Goal: Transaction & Acquisition: Book appointment/travel/reservation

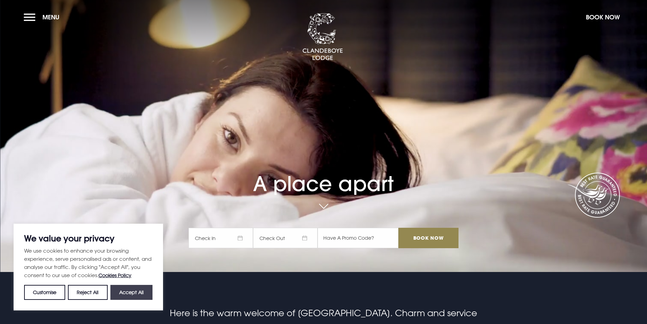
click at [139, 291] on button "Accept All" at bounding box center [131, 292] width 42 height 15
checkbox input "true"
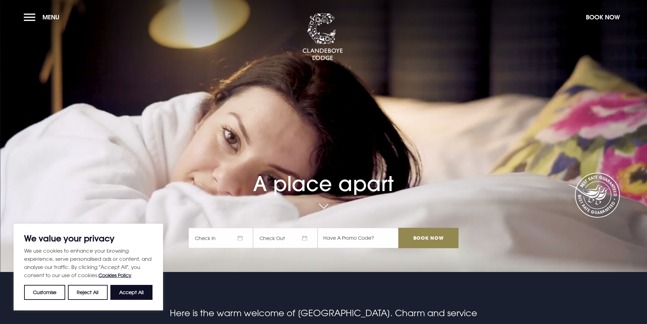
checkbox input "true"
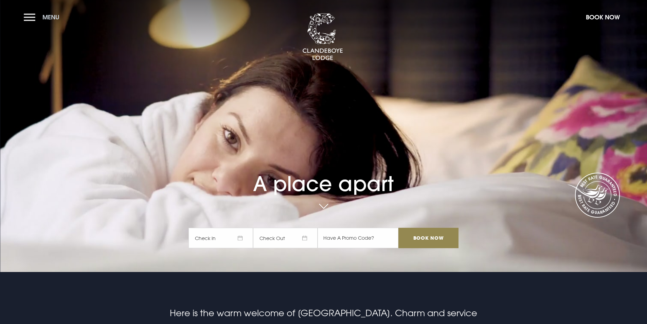
click at [29, 20] on button "Menu" at bounding box center [43, 17] width 39 height 15
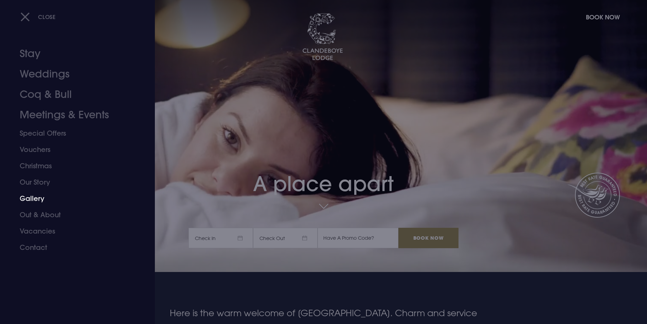
click at [34, 198] on link "Gallery" at bounding box center [73, 198] width 107 height 16
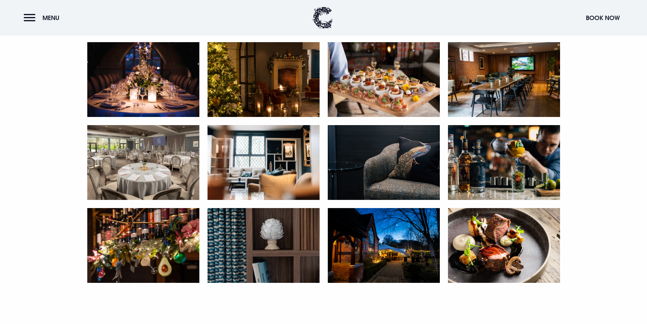
scroll to position [1358, 0]
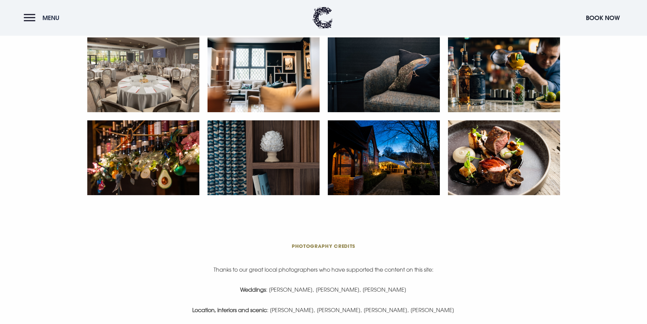
click at [34, 12] on button "Menu" at bounding box center [43, 18] width 39 height 15
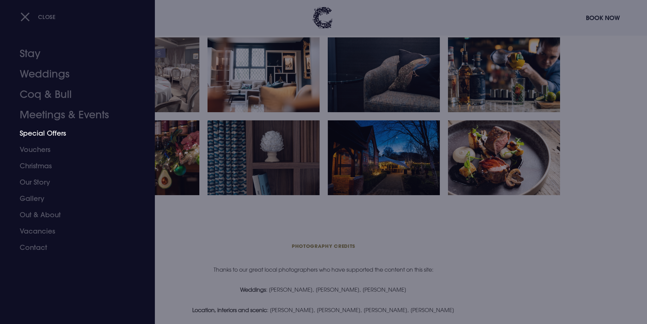
click at [42, 135] on link "Special Offers" at bounding box center [73, 133] width 107 height 16
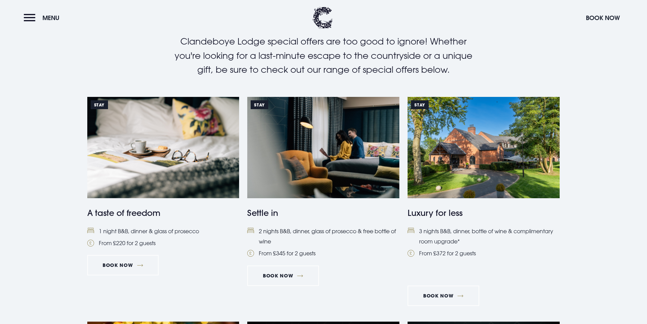
scroll to position [306, 0]
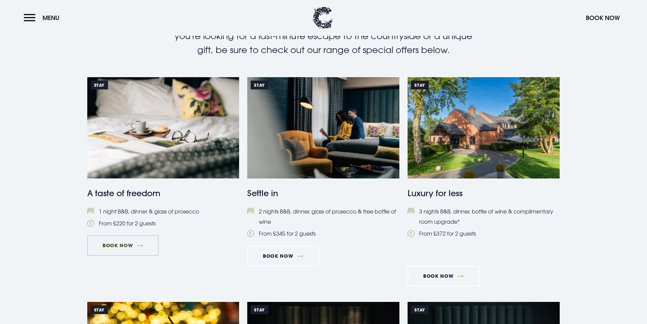
click at [135, 242] on link "Book Now" at bounding box center [122, 245] width 71 height 20
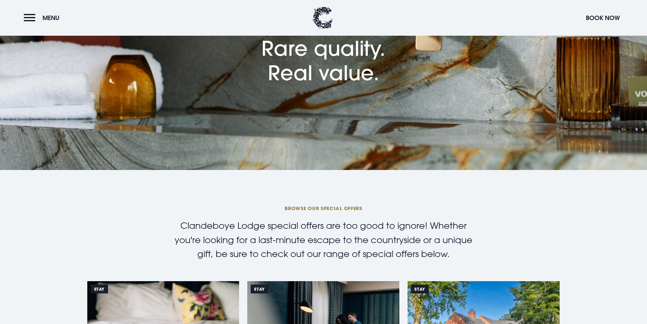
scroll to position [0, 0]
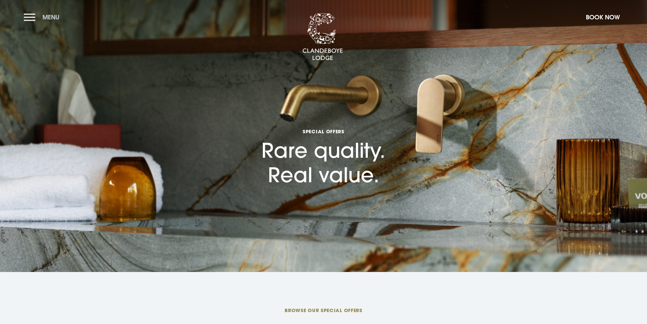
click at [33, 19] on button "Menu" at bounding box center [43, 17] width 39 height 15
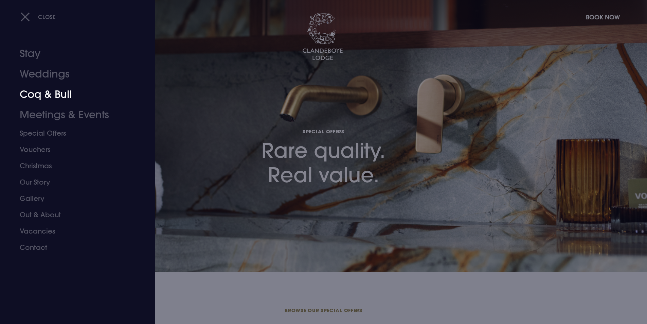
click at [34, 98] on link "Coq & Bull" at bounding box center [73, 94] width 107 height 20
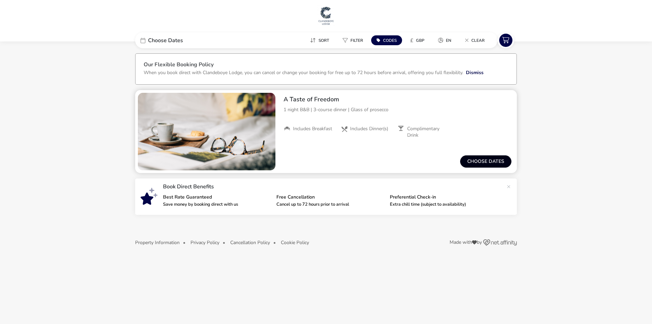
click at [495, 161] on button "Choose dates" at bounding box center [485, 161] width 51 height 12
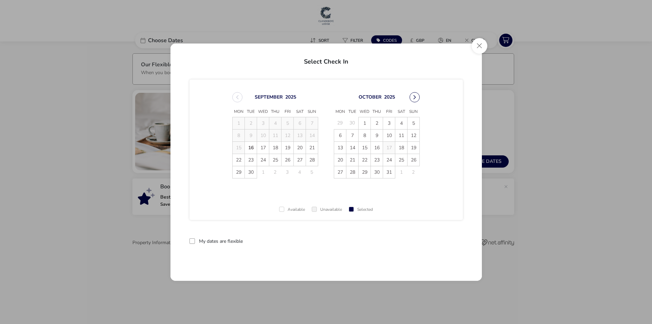
click at [415, 96] on button "Next Month" at bounding box center [415, 97] width 10 height 10
click at [353, 173] on span "30" at bounding box center [352, 172] width 12 height 12
click at [365, 171] on span "31" at bounding box center [365, 172] width 12 height 12
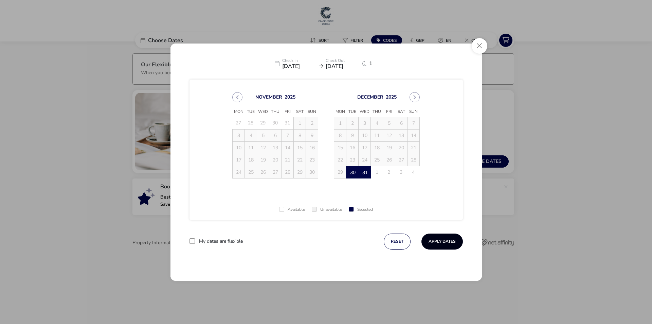
click at [441, 241] on button "Apply Dates" at bounding box center [441, 241] width 41 height 16
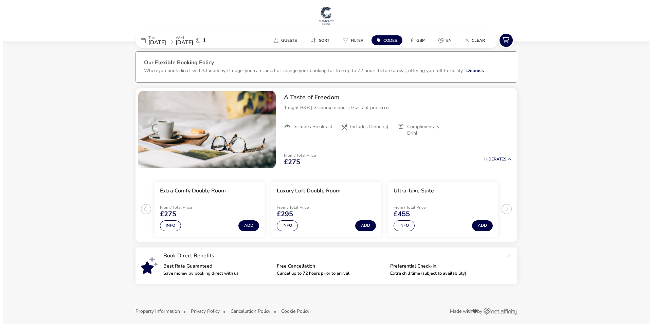
scroll to position [6, 0]
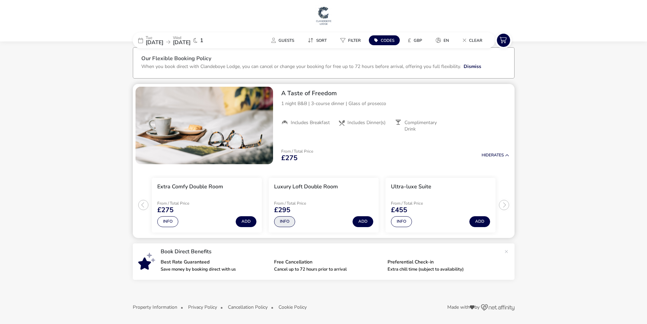
click at [284, 219] on button "Info" at bounding box center [284, 221] width 21 height 11
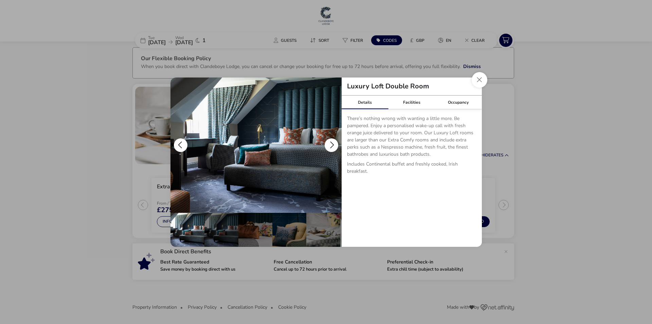
click at [333, 143] on button "details" at bounding box center [332, 145] width 14 height 14
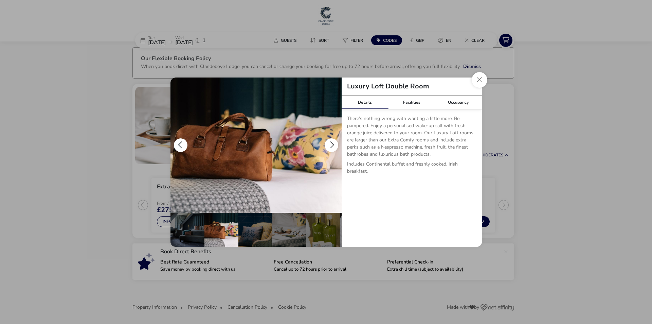
click at [333, 143] on button "details" at bounding box center [332, 145] width 14 height 14
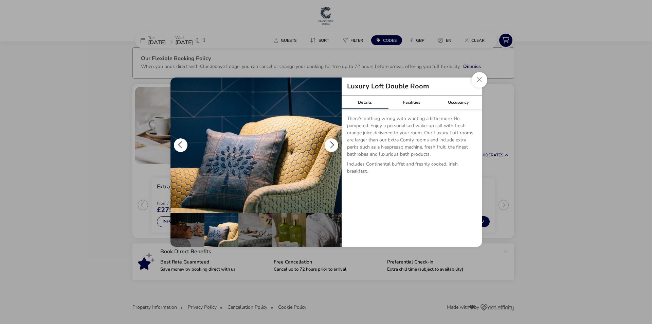
click at [333, 143] on button "details" at bounding box center [332, 145] width 14 height 14
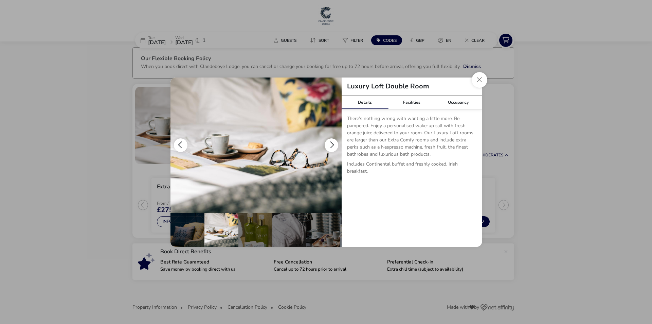
click at [333, 143] on button "details" at bounding box center [332, 145] width 14 height 14
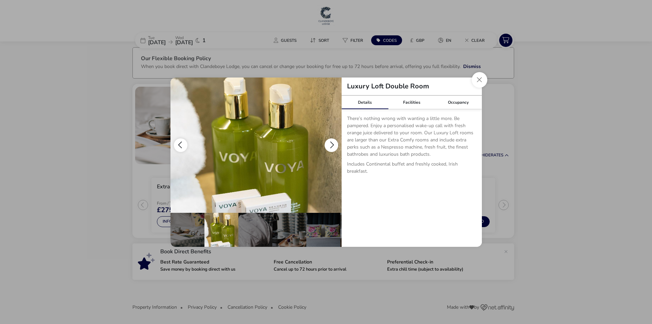
click at [333, 143] on button "details" at bounding box center [332, 145] width 14 height 14
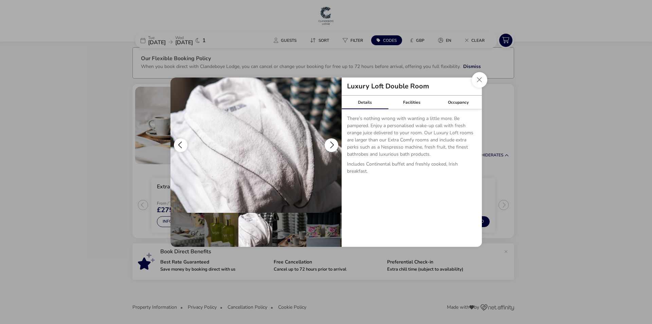
scroll to position [0, 168]
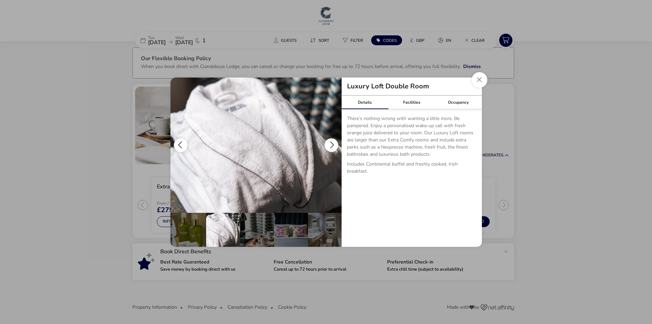
click at [333, 143] on button "details" at bounding box center [332, 145] width 14 height 14
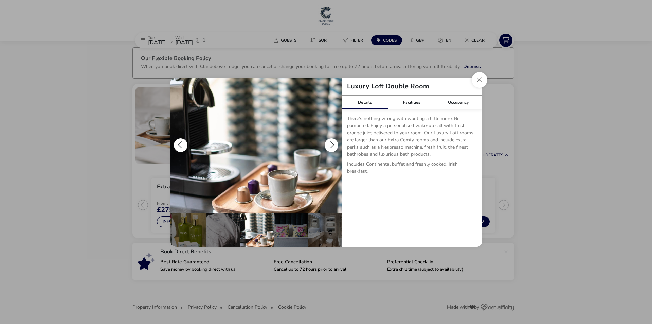
click at [333, 143] on button "details" at bounding box center [332, 145] width 14 height 14
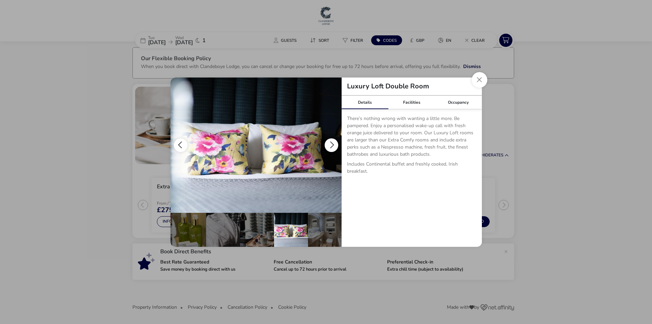
click at [333, 143] on button "details" at bounding box center [332, 145] width 14 height 14
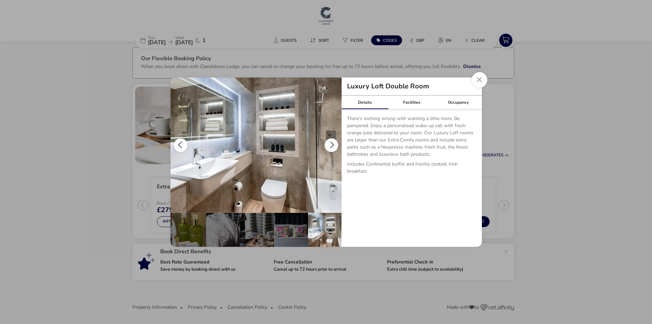
click at [333, 143] on button "details" at bounding box center [332, 145] width 14 height 14
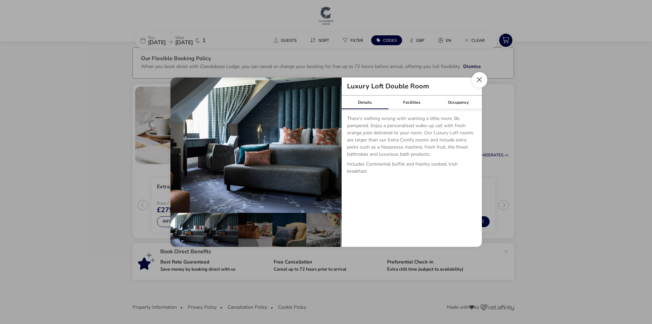
click at [480, 81] on button "Close dialog" at bounding box center [480, 80] width 16 height 16
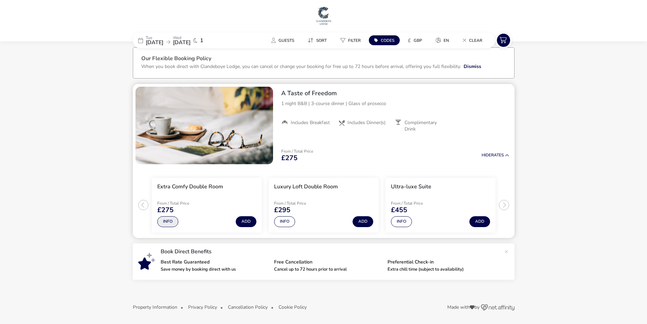
click at [169, 222] on button "Info" at bounding box center [167, 221] width 21 height 11
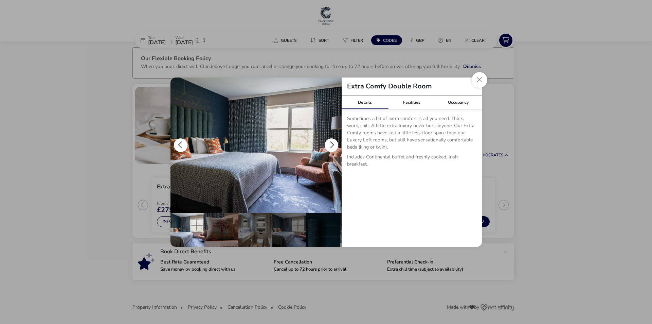
click at [329, 141] on button "details" at bounding box center [332, 145] width 14 height 14
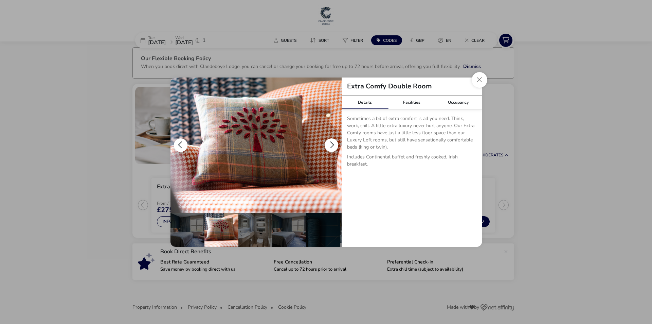
click at [329, 141] on button "details" at bounding box center [332, 145] width 14 height 14
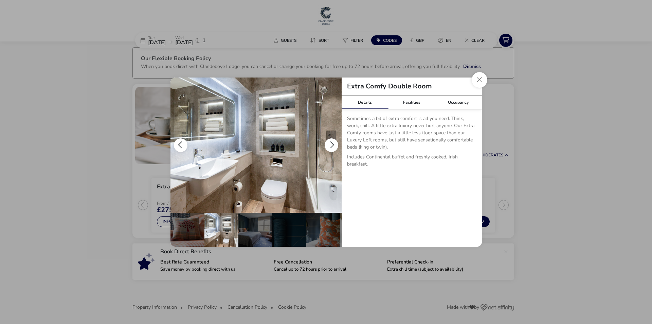
click at [329, 141] on button "details" at bounding box center [332, 145] width 14 height 14
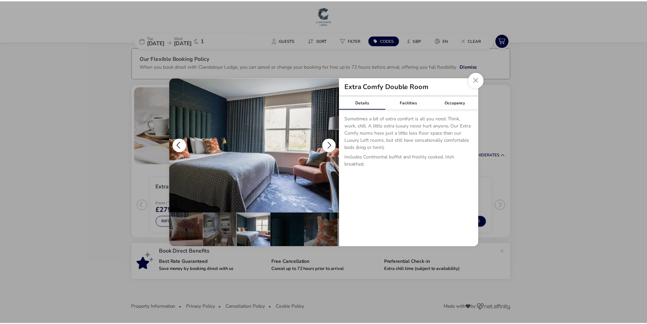
scroll to position [0, 66]
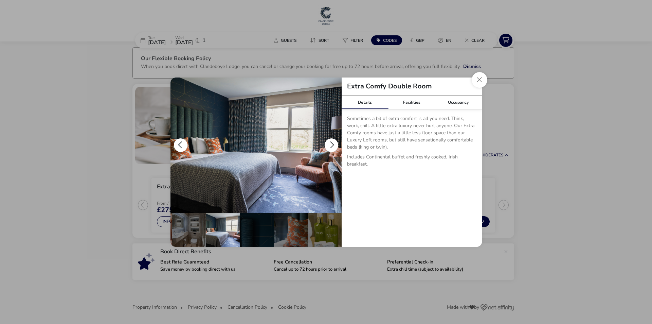
click at [329, 141] on button "details" at bounding box center [332, 145] width 14 height 14
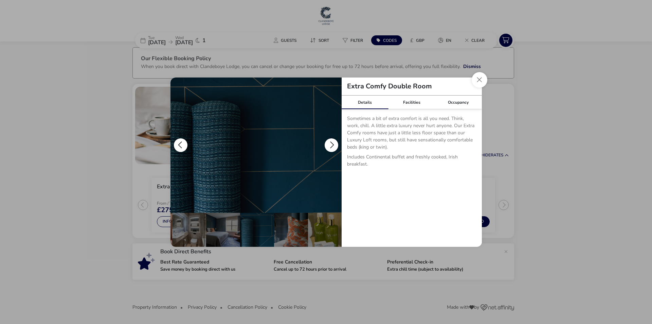
click at [329, 141] on button "details" at bounding box center [332, 145] width 14 height 14
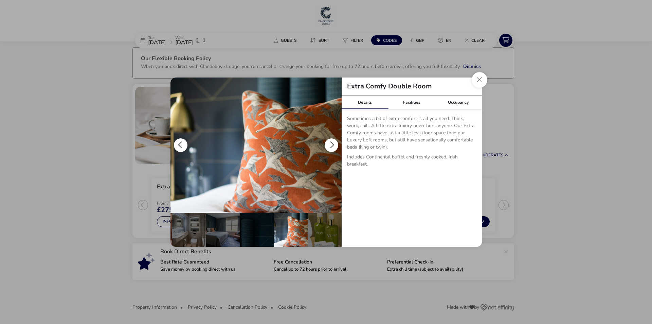
click at [329, 141] on button "details" at bounding box center [332, 145] width 14 height 14
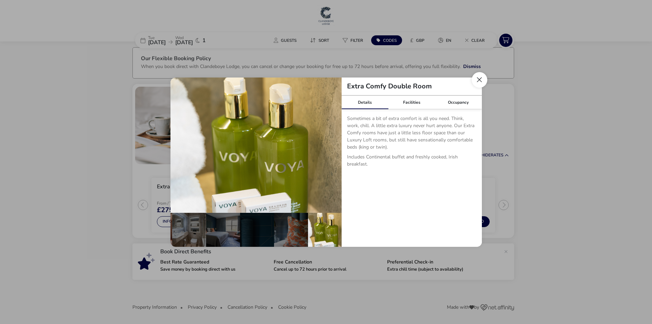
click at [479, 80] on button "Close dialog" at bounding box center [480, 80] width 16 height 16
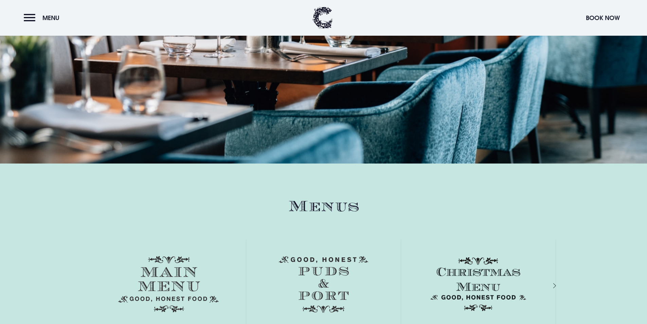
scroll to position [1155, 0]
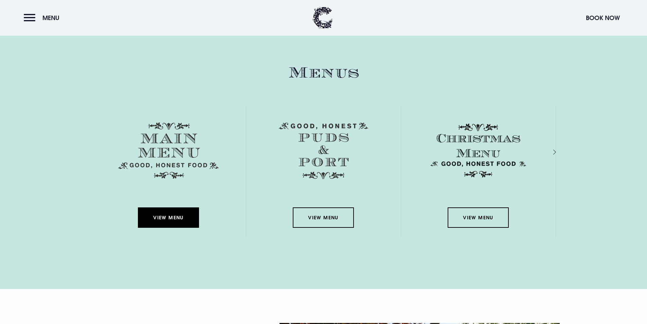
click at [166, 213] on link "View Menu" at bounding box center [168, 217] width 61 height 20
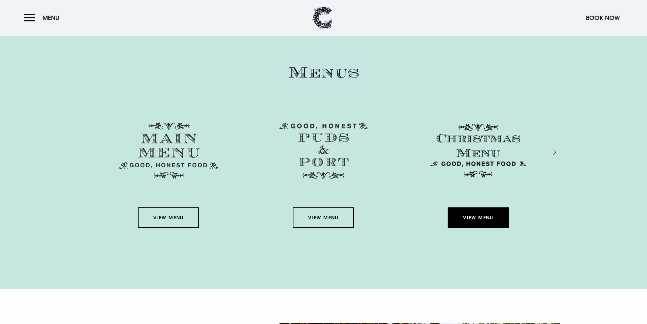
click at [465, 213] on link "View Menu" at bounding box center [478, 217] width 61 height 20
